Goal: Task Accomplishment & Management: Complete application form

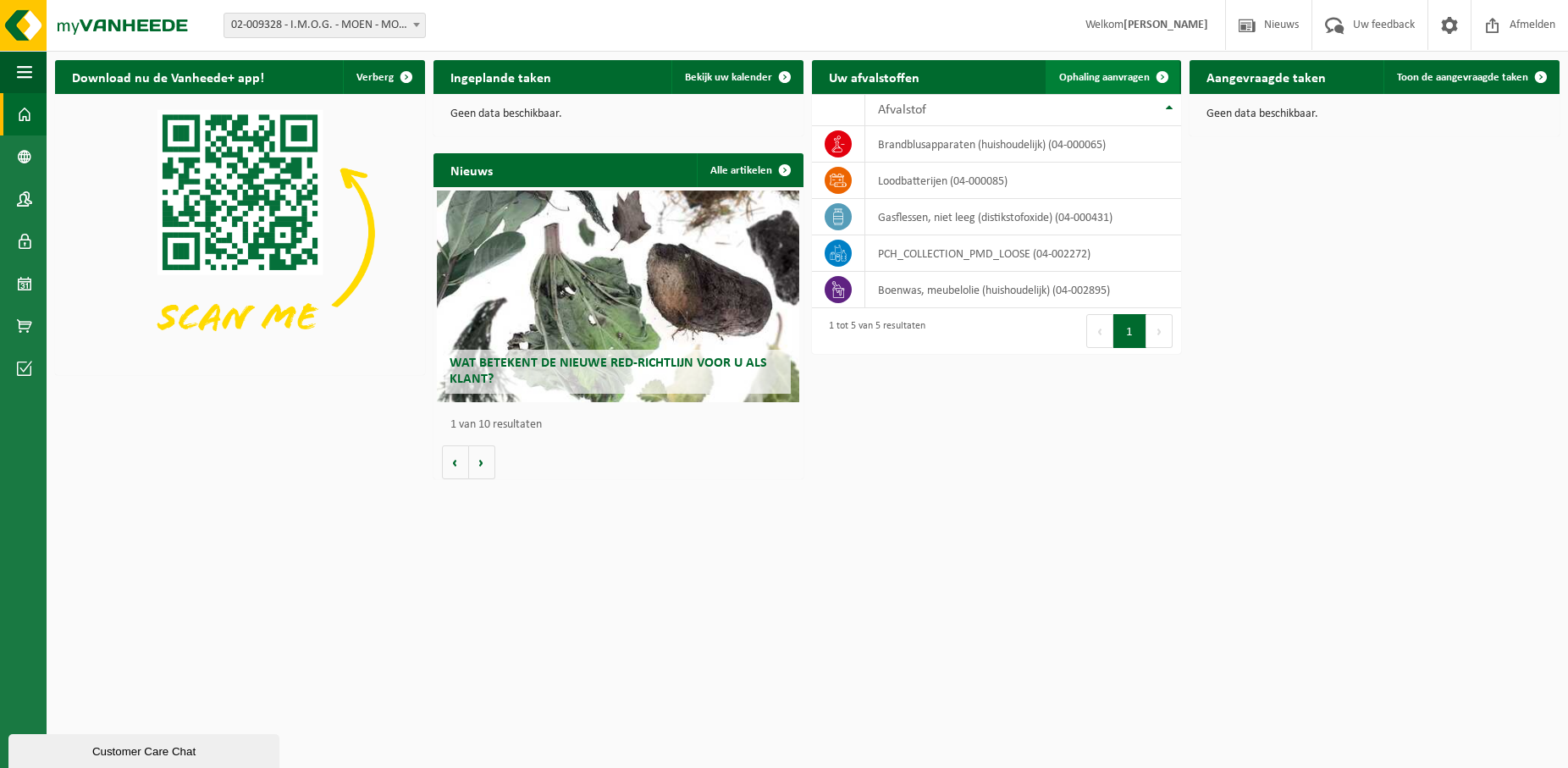
click at [1123, 83] on span "Ophaling aanvragen" at bounding box center [1104, 77] width 91 height 11
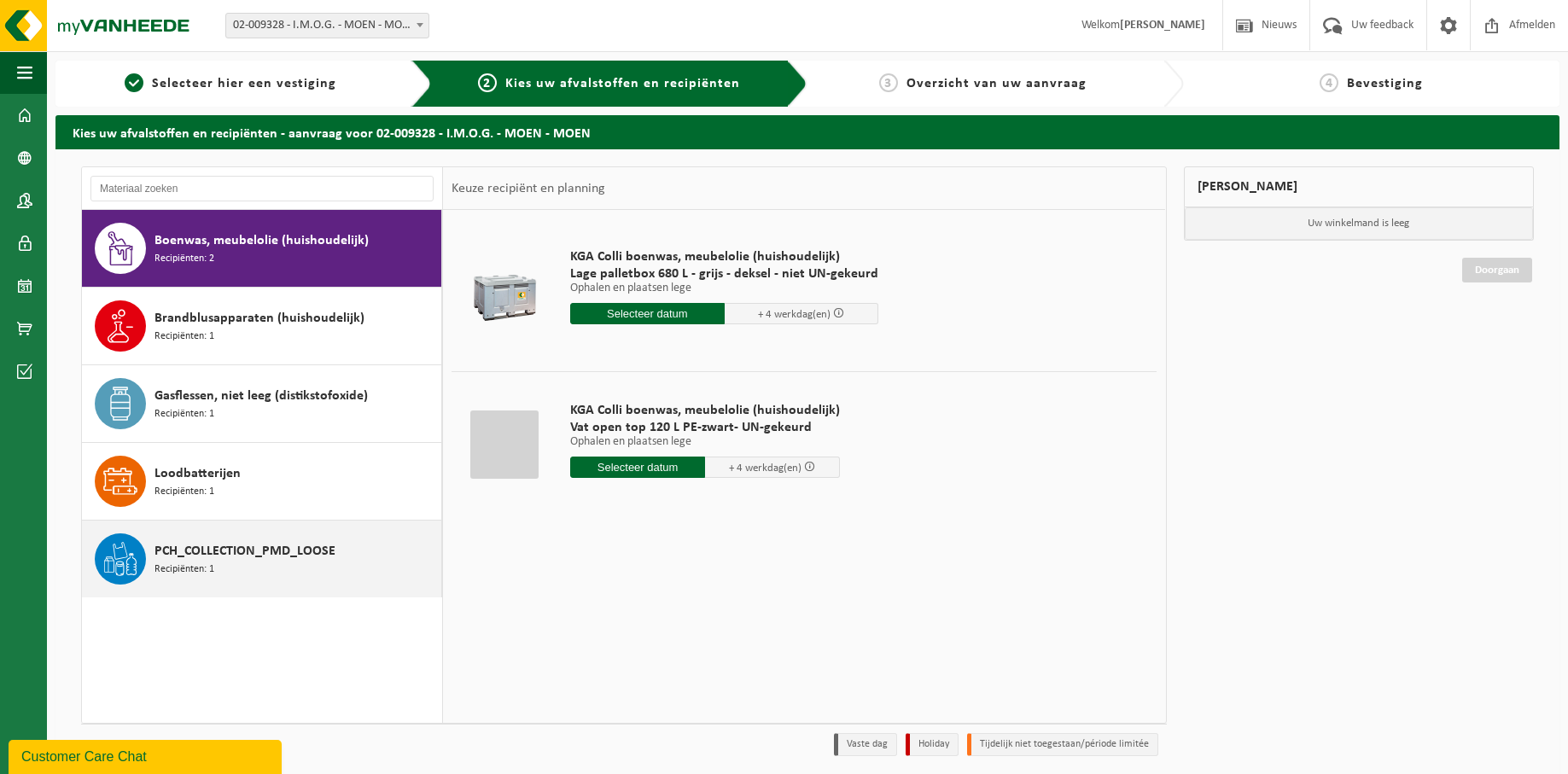
click at [201, 549] on span "PCH_COLLECTION_PMD_LOOSE" at bounding box center [244, 551] width 181 height 20
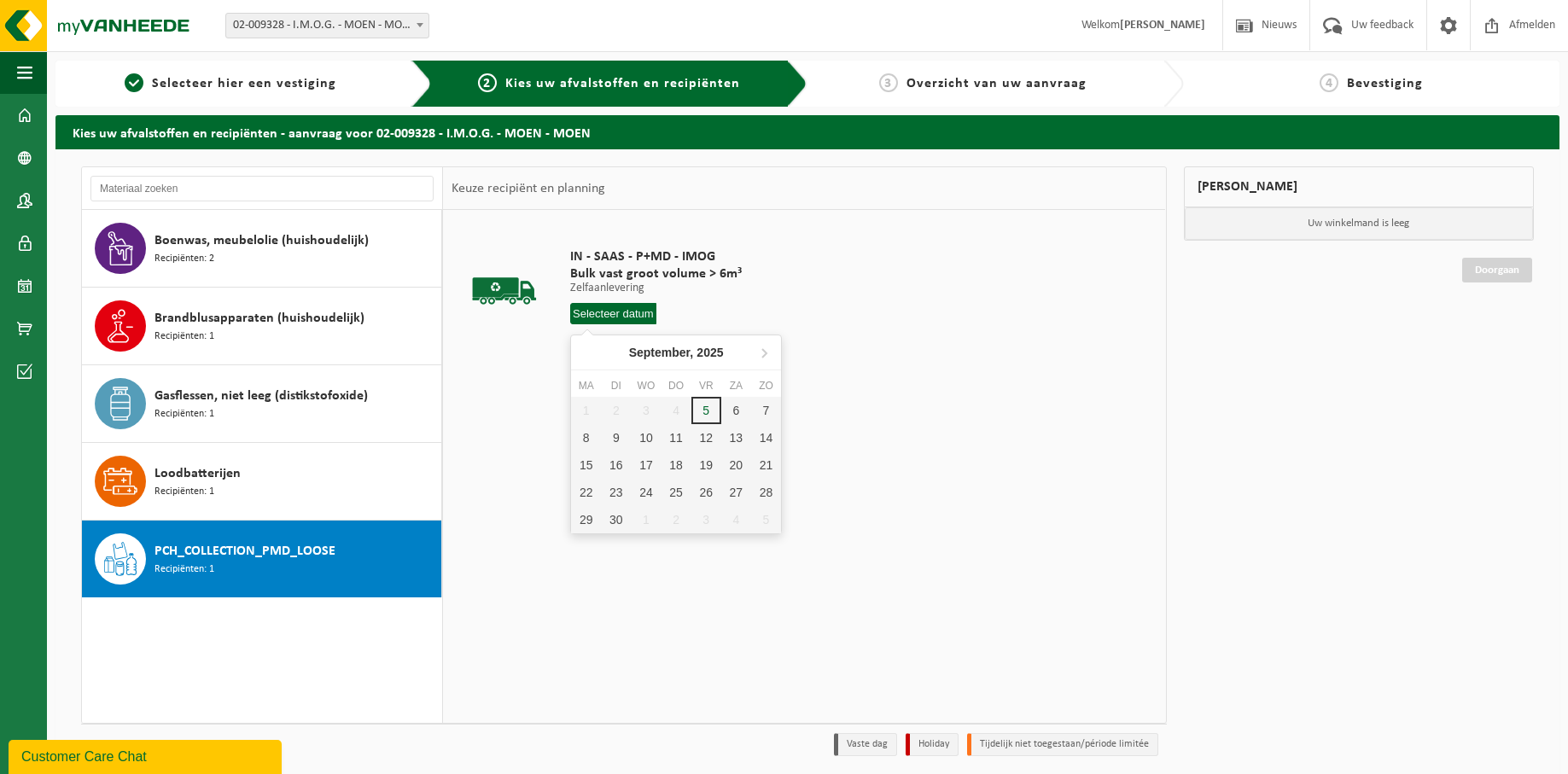
click at [633, 313] on input "text" at bounding box center [613, 314] width 86 height 21
click at [595, 439] on div "8" at bounding box center [585, 438] width 30 height 27
type input "Van [DATE]"
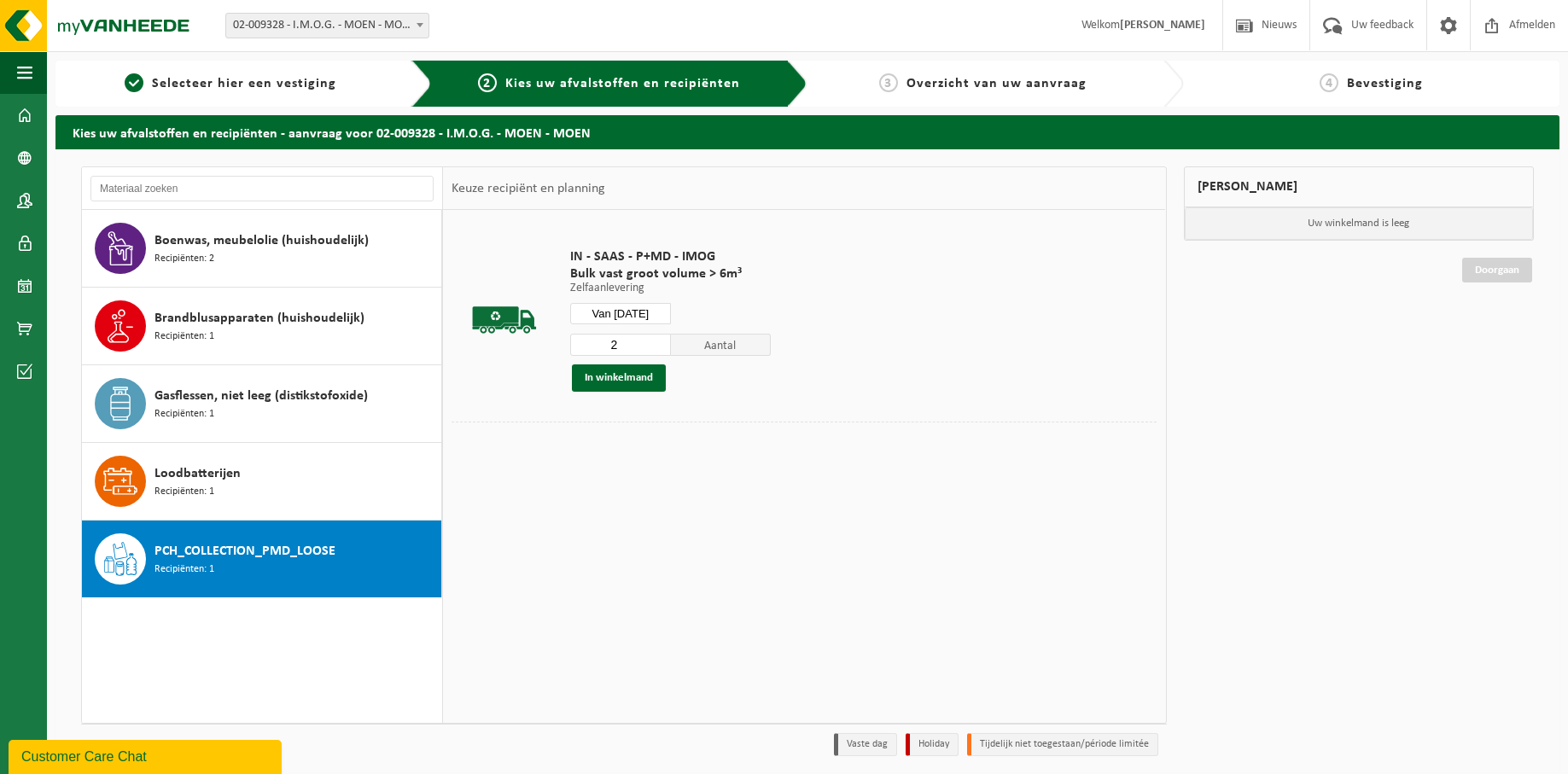
click at [657, 341] on input "2" at bounding box center [620, 345] width 101 height 22
click at [657, 341] on input "3" at bounding box center [620, 345] width 101 height 22
type input "4"
click at [657, 341] on input "4" at bounding box center [620, 345] width 101 height 22
click at [630, 374] on button "In winkelmand" at bounding box center [619, 379] width 94 height 27
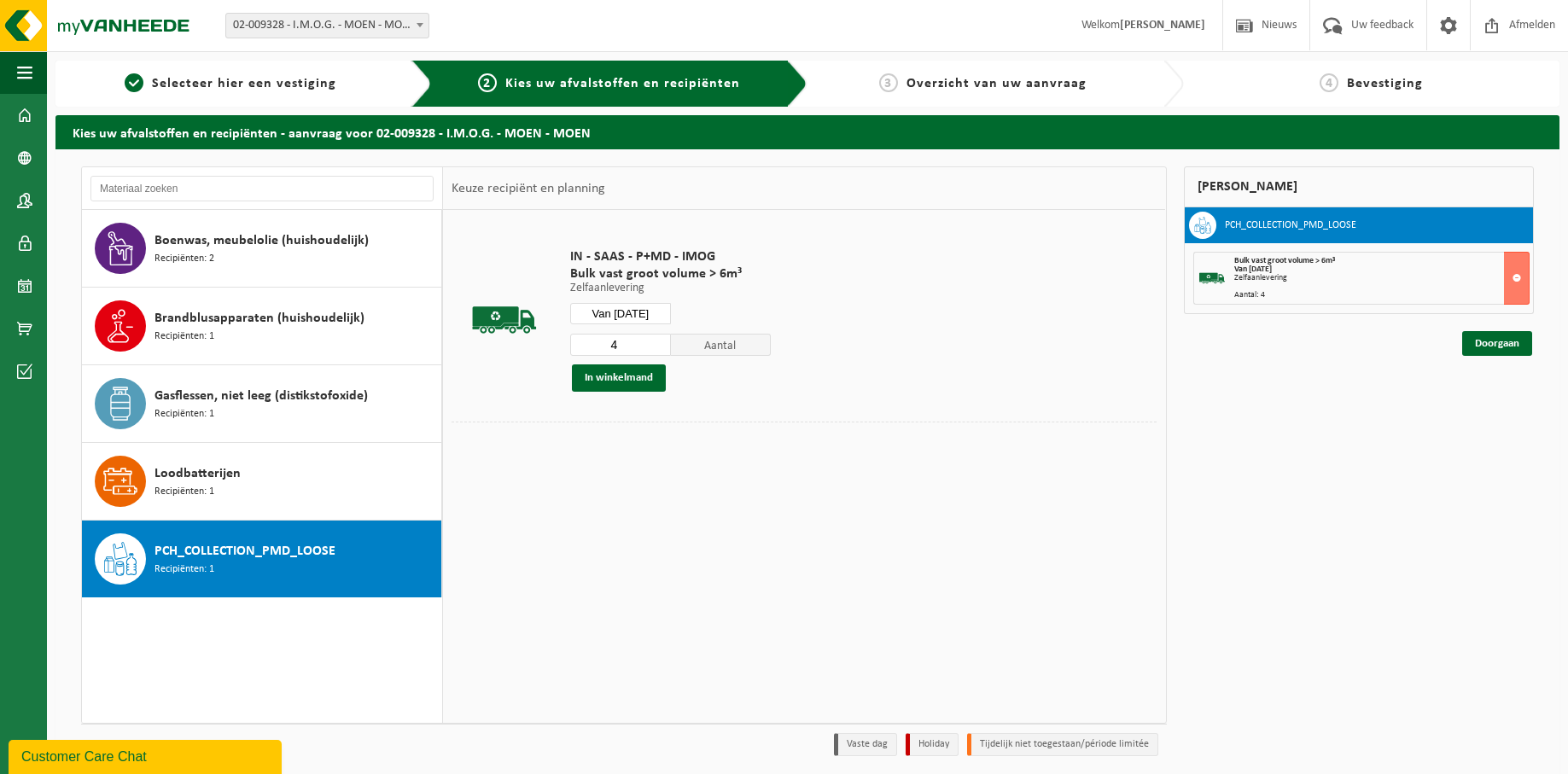
click at [623, 316] on input "Van [DATE]" at bounding box center [620, 314] width 101 height 21
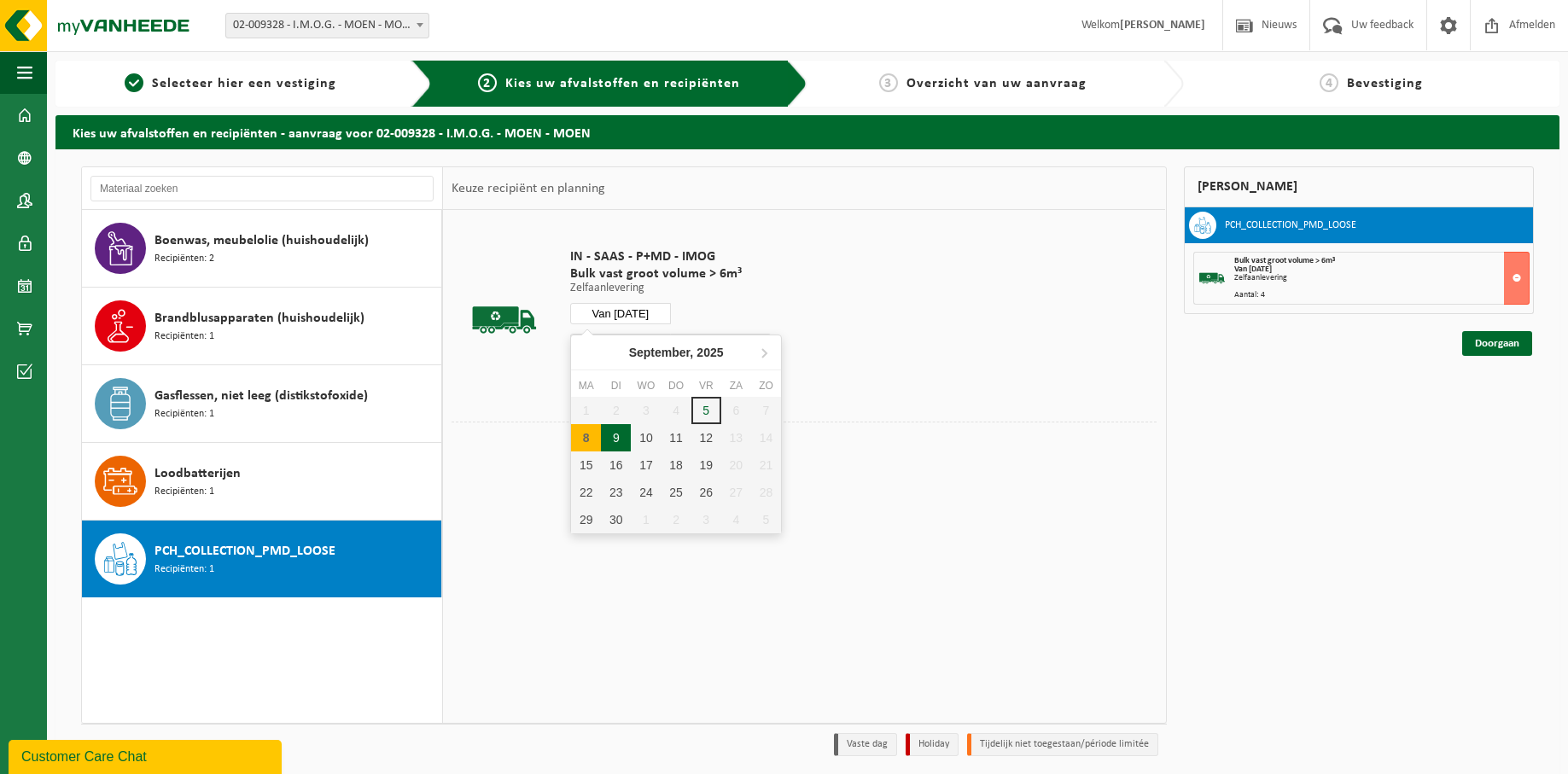
click at [613, 440] on div "9" at bounding box center [616, 438] width 30 height 27
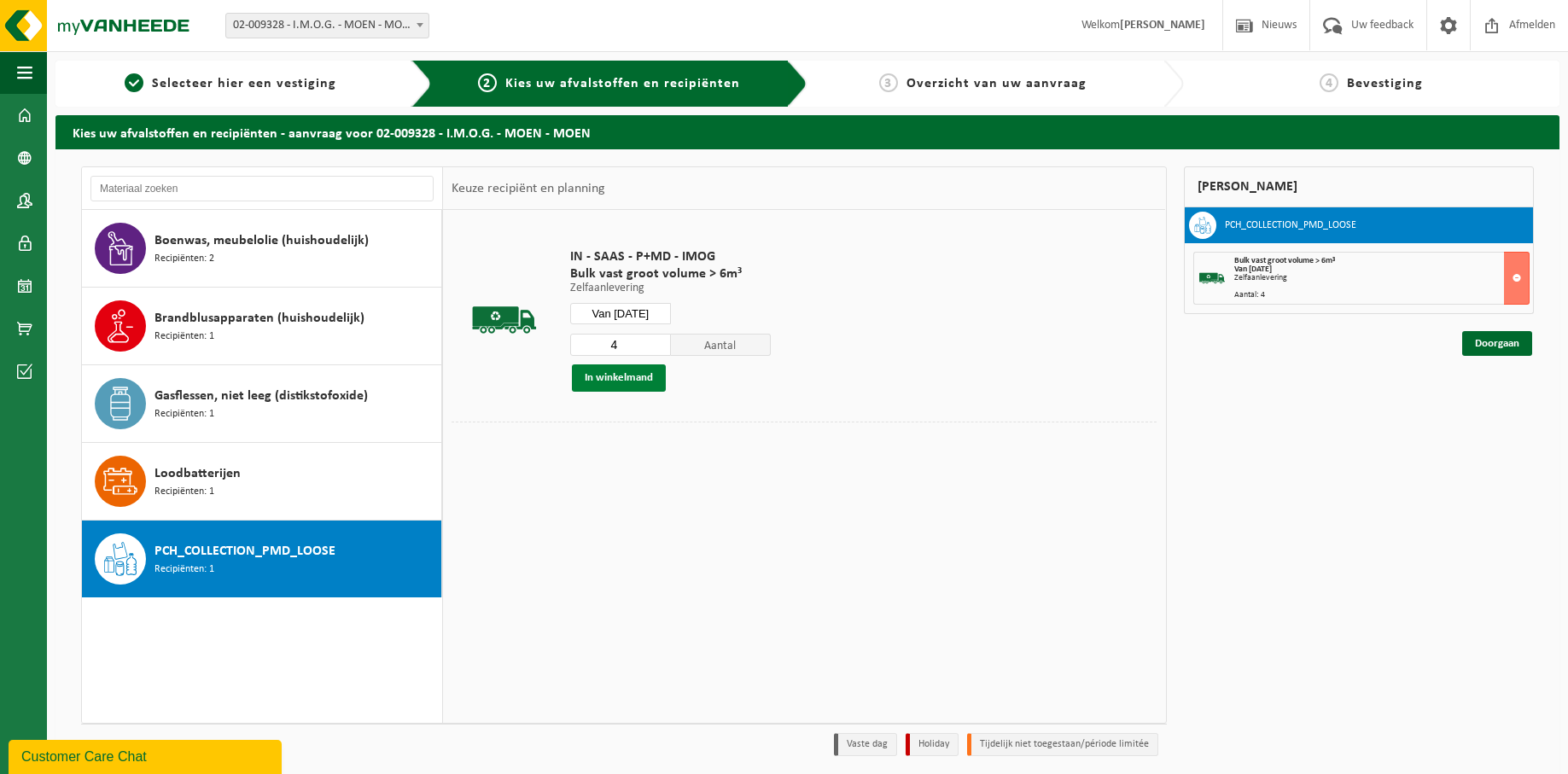
click at [623, 378] on button "In winkelmand" at bounding box center [619, 379] width 94 height 27
click at [651, 314] on input "Van [DATE]" at bounding box center [620, 314] width 101 height 21
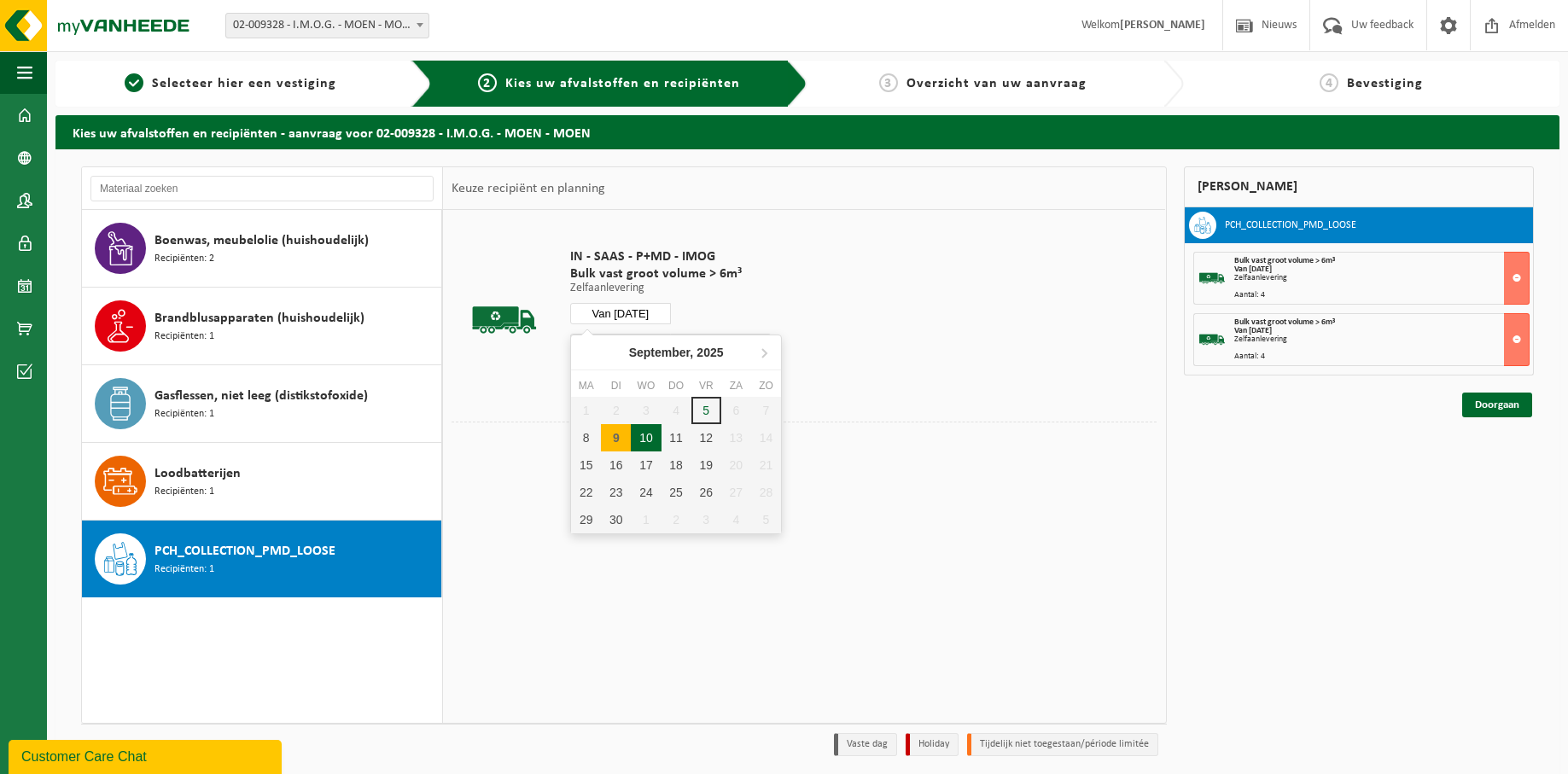
click at [652, 432] on div "10" at bounding box center [645, 438] width 30 height 27
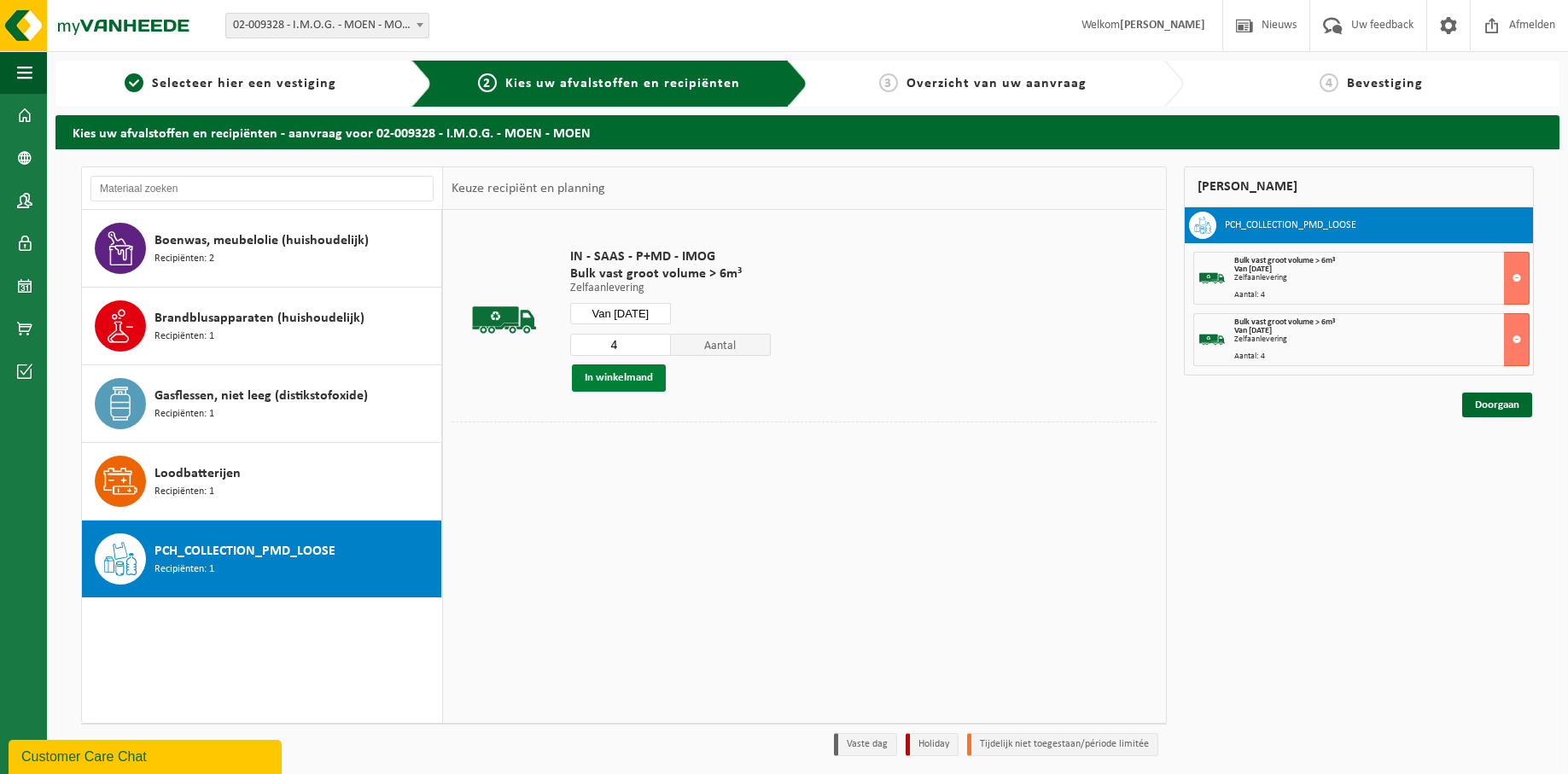
click at [632, 372] on button "In winkelmand" at bounding box center [619, 379] width 94 height 27
click at [653, 315] on input "Van [DATE]" at bounding box center [620, 314] width 101 height 21
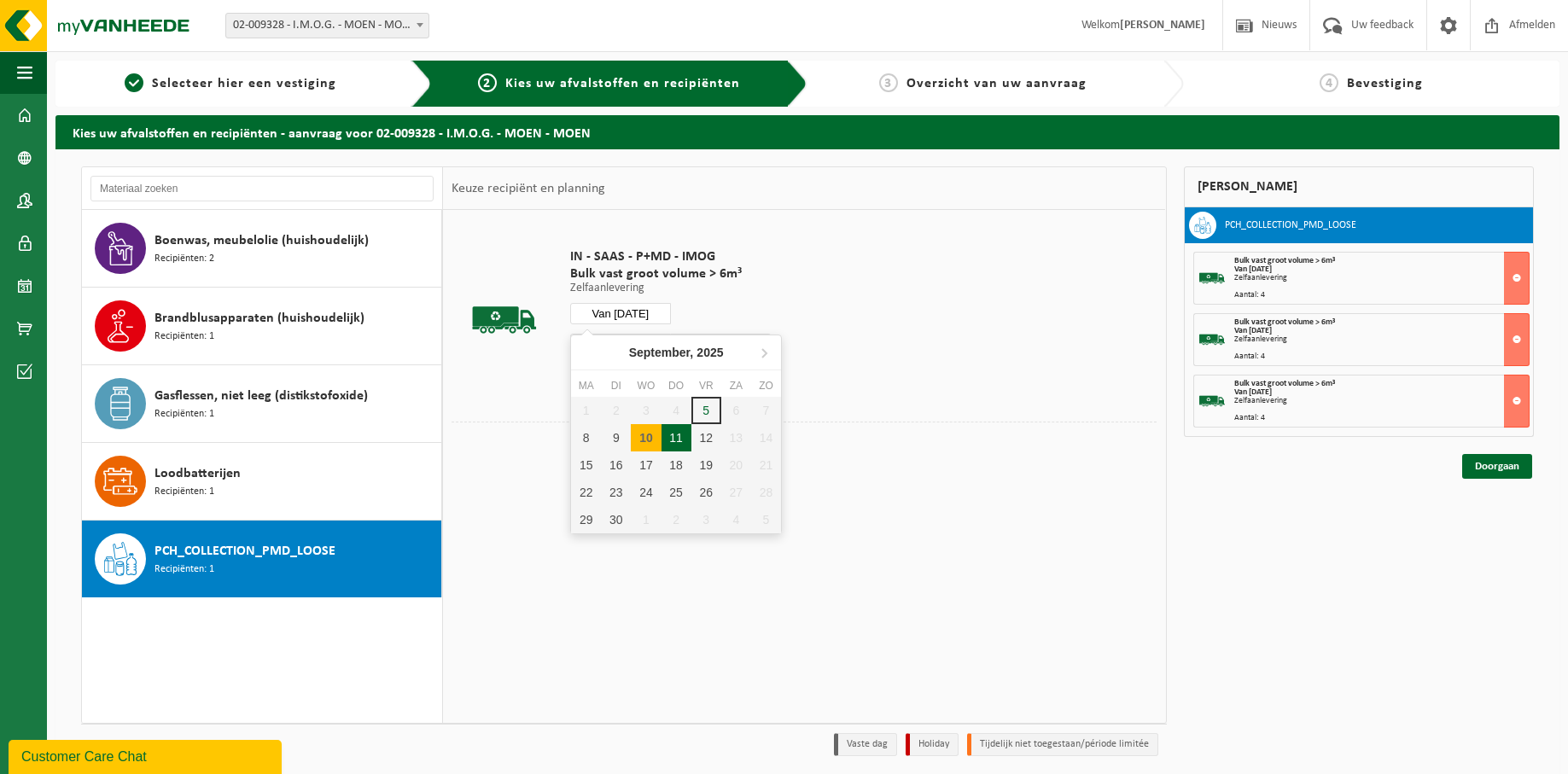
click at [674, 433] on div "11" at bounding box center [676, 438] width 30 height 27
type input "Van [DATE]"
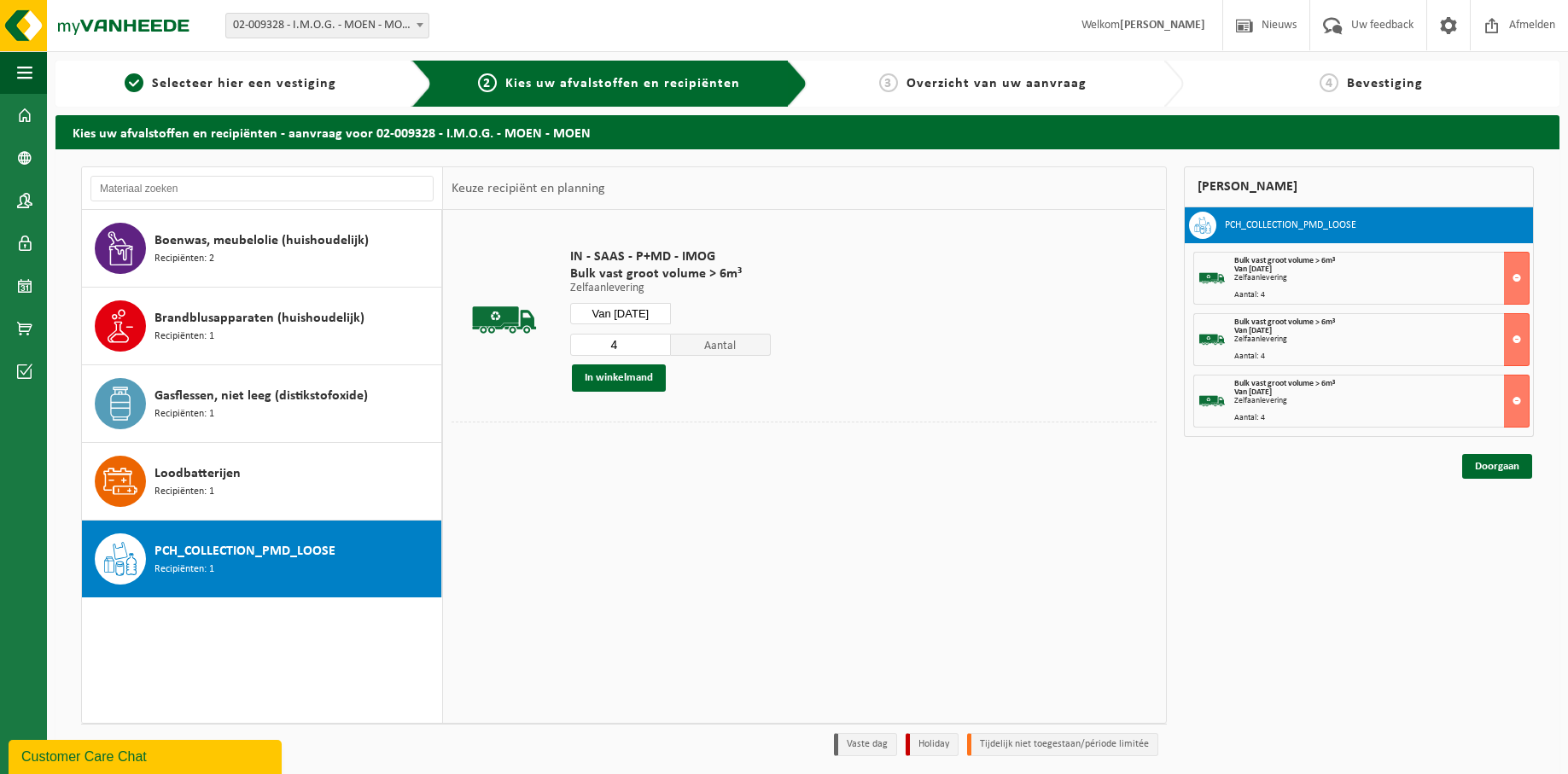
click at [633, 347] on input "4" at bounding box center [620, 345] width 101 height 22
type input "3"
click at [658, 346] on input "3" at bounding box center [620, 345] width 101 height 22
click at [637, 386] on button "In winkelmand" at bounding box center [619, 379] width 94 height 27
click at [658, 314] on input "Van [DATE]" at bounding box center [620, 314] width 101 height 21
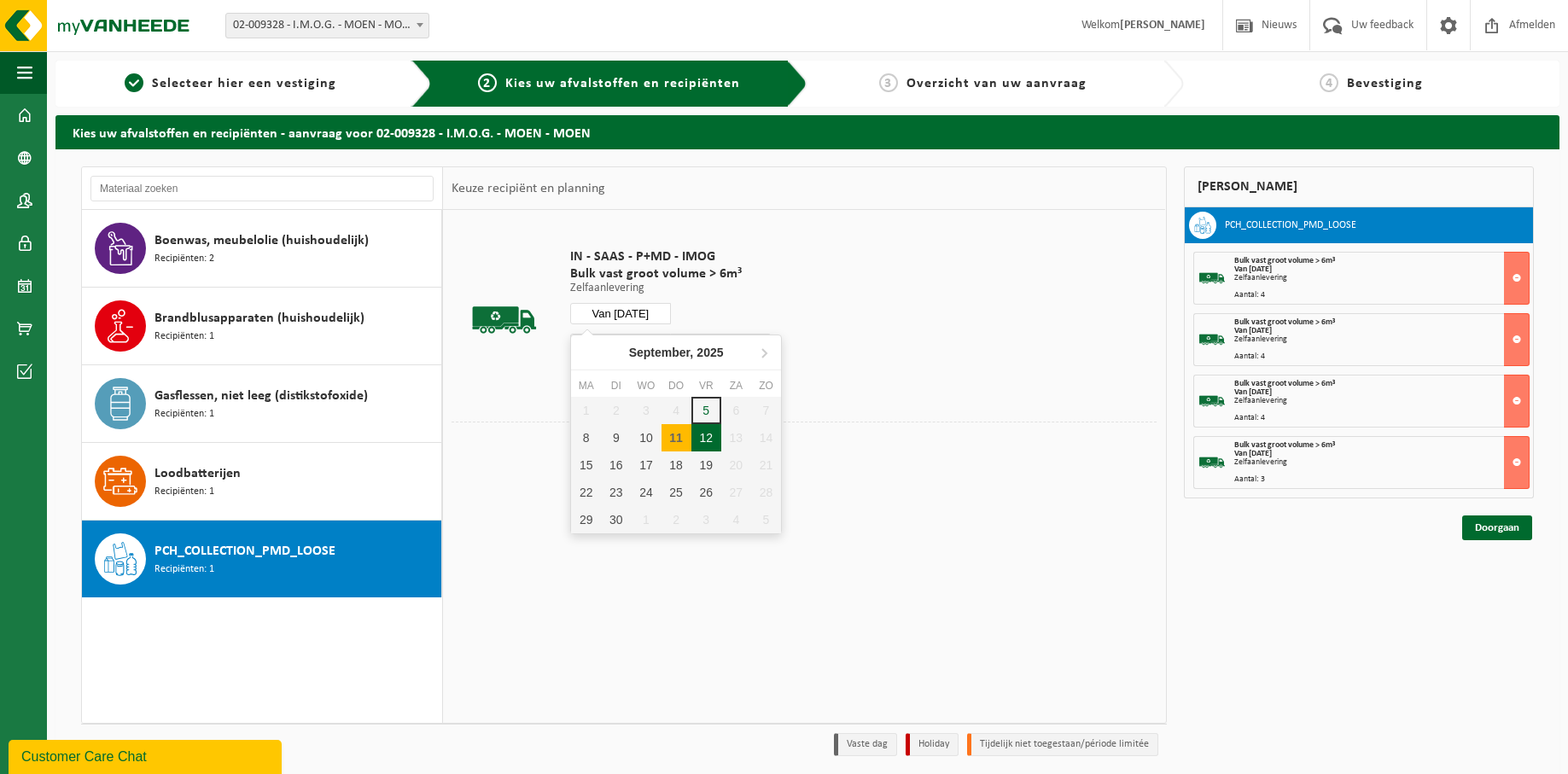
click at [698, 433] on div "12" at bounding box center [706, 438] width 30 height 27
type input "Van [DATE]"
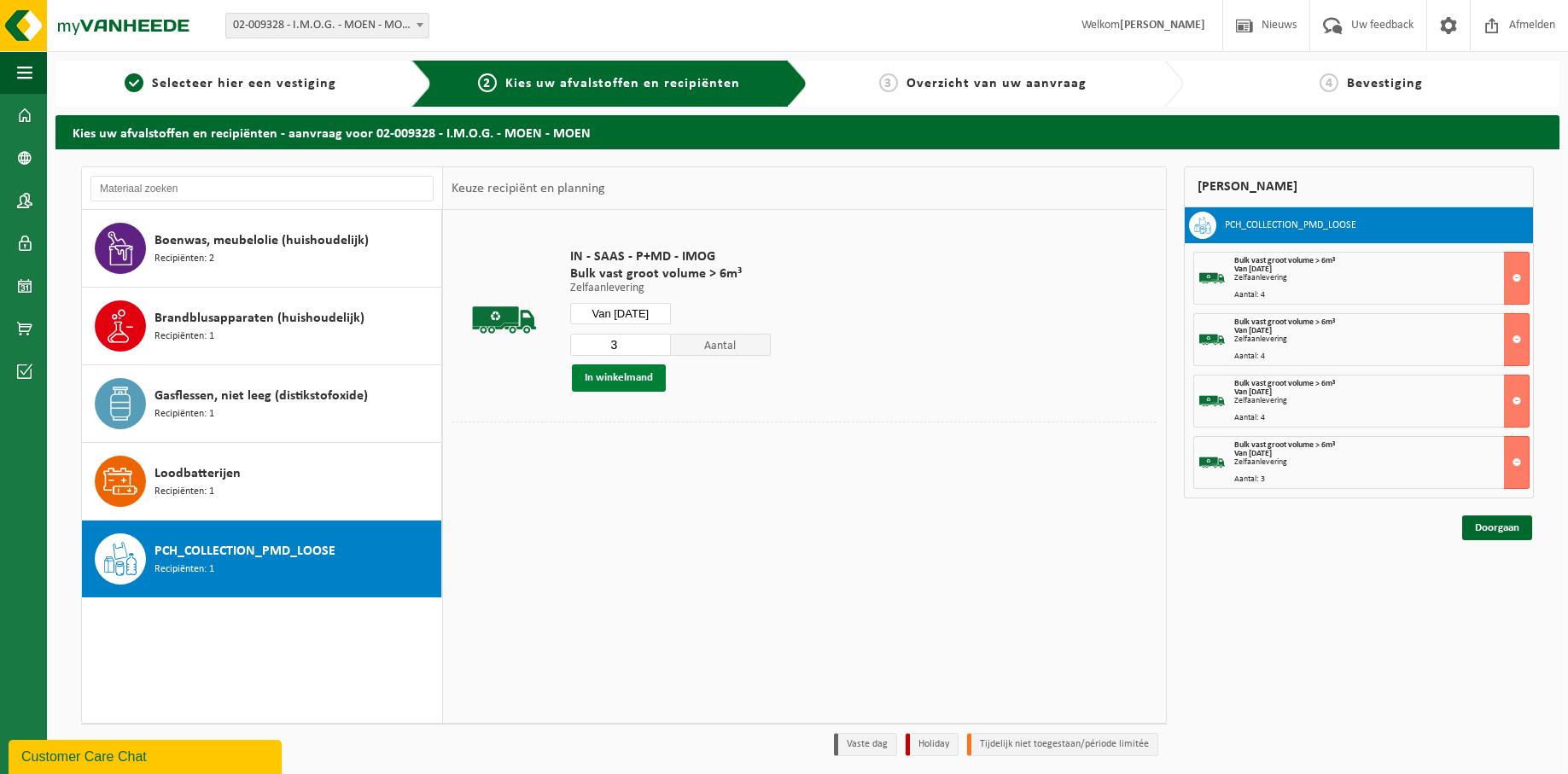
click at [629, 375] on button "In winkelmand" at bounding box center [619, 379] width 94 height 27
click at [1484, 585] on link "Doorgaan" at bounding box center [1498, 589] width 70 height 24
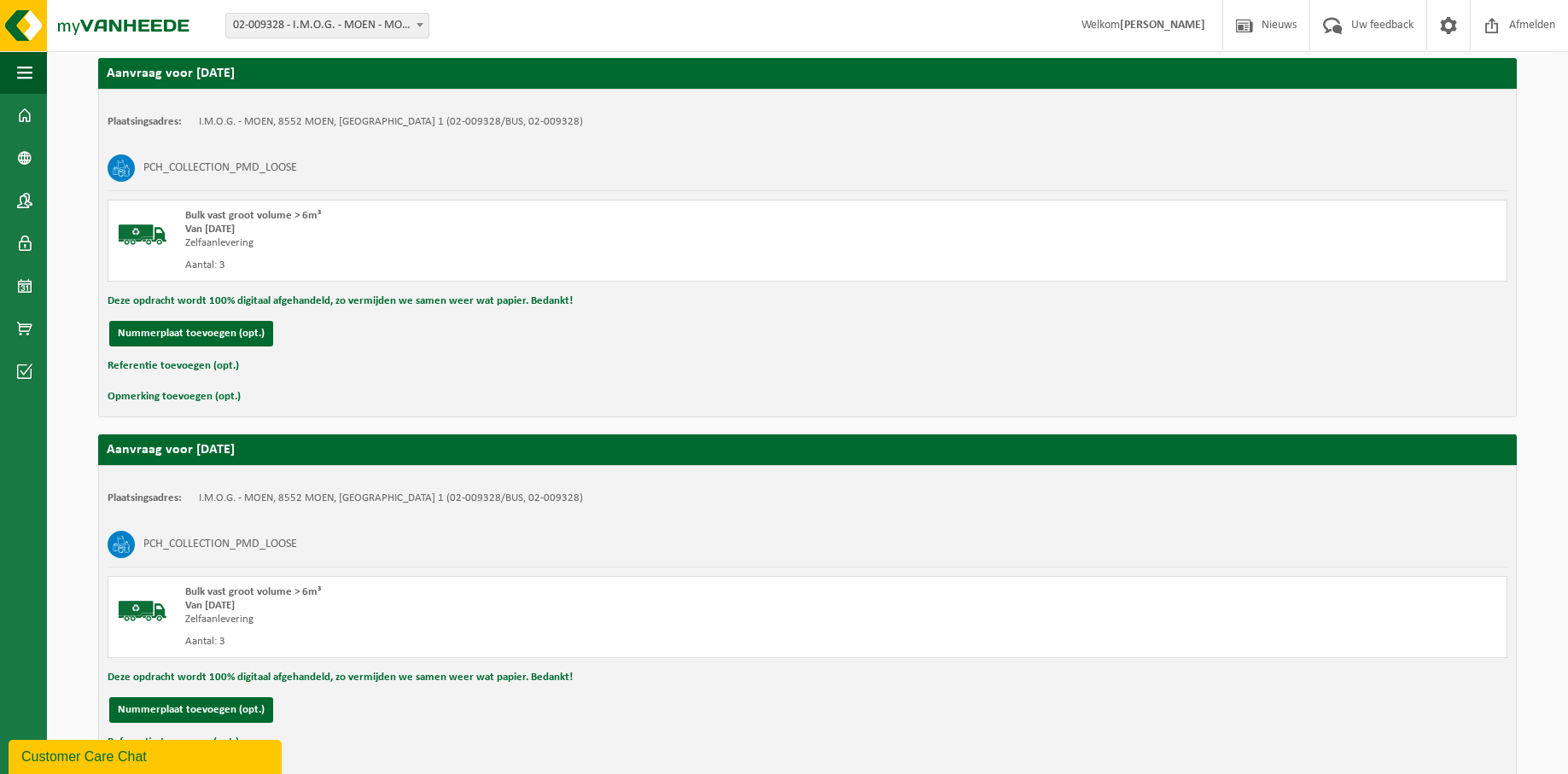
scroll to position [1529, 0]
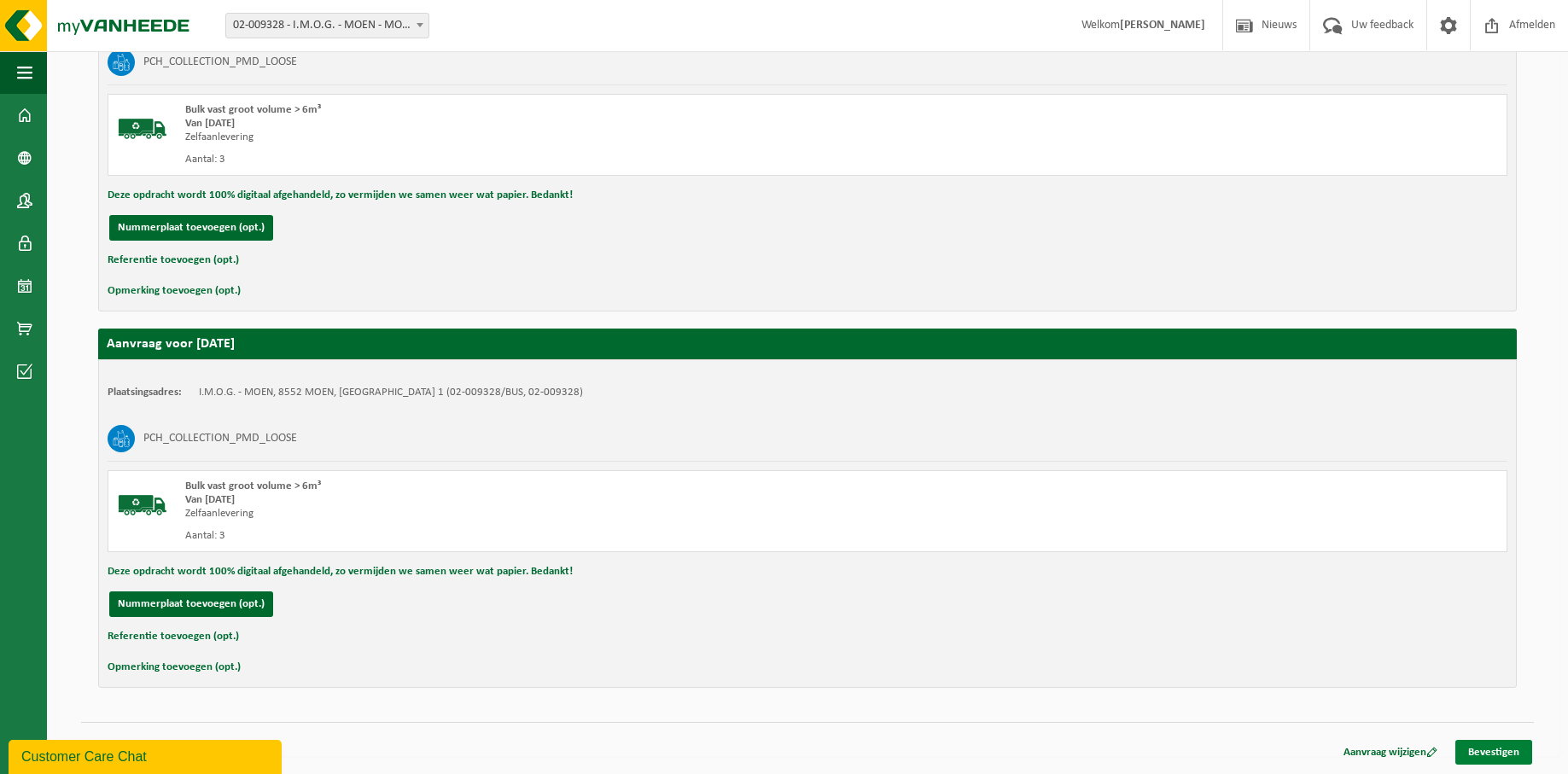
click at [1490, 750] on link "Bevestigen" at bounding box center [1494, 752] width 77 height 24
